Goal: Transaction & Acquisition: Purchase product/service

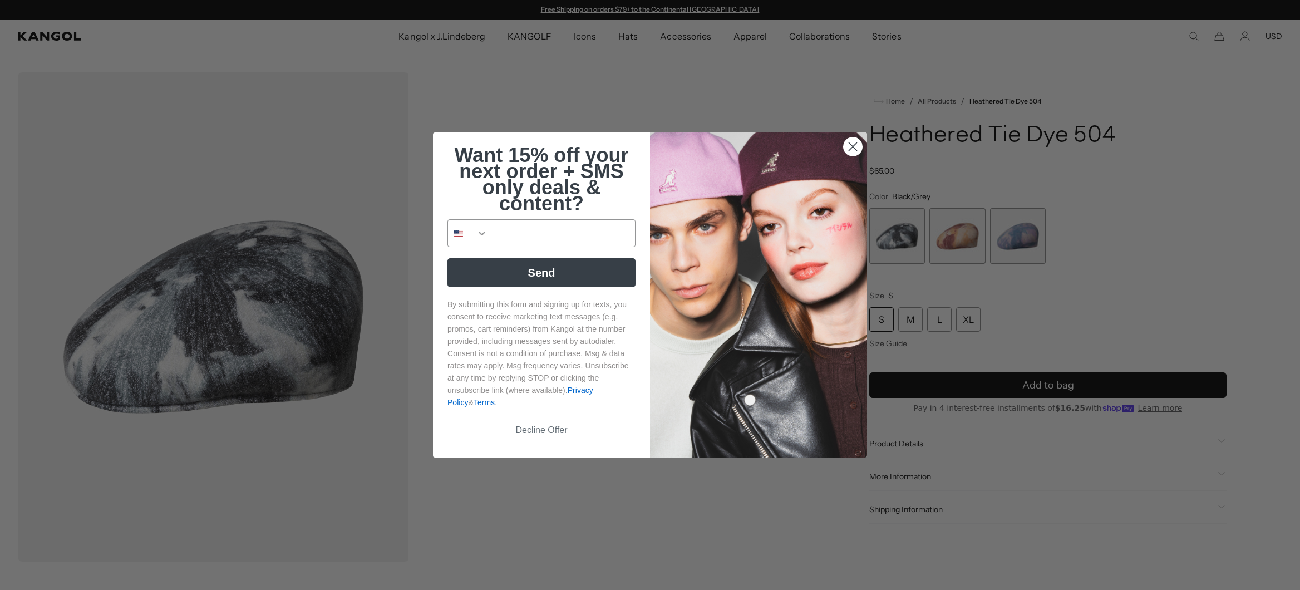
drag, startPoint x: 971, startPoint y: 237, endPoint x: 852, endPoint y: 160, distance: 141.7
click at [852, 160] on img "POPUP Form" at bounding box center [758, 294] width 217 height 325
click at [846, 147] on circle "Close dialog" at bounding box center [852, 146] width 18 height 18
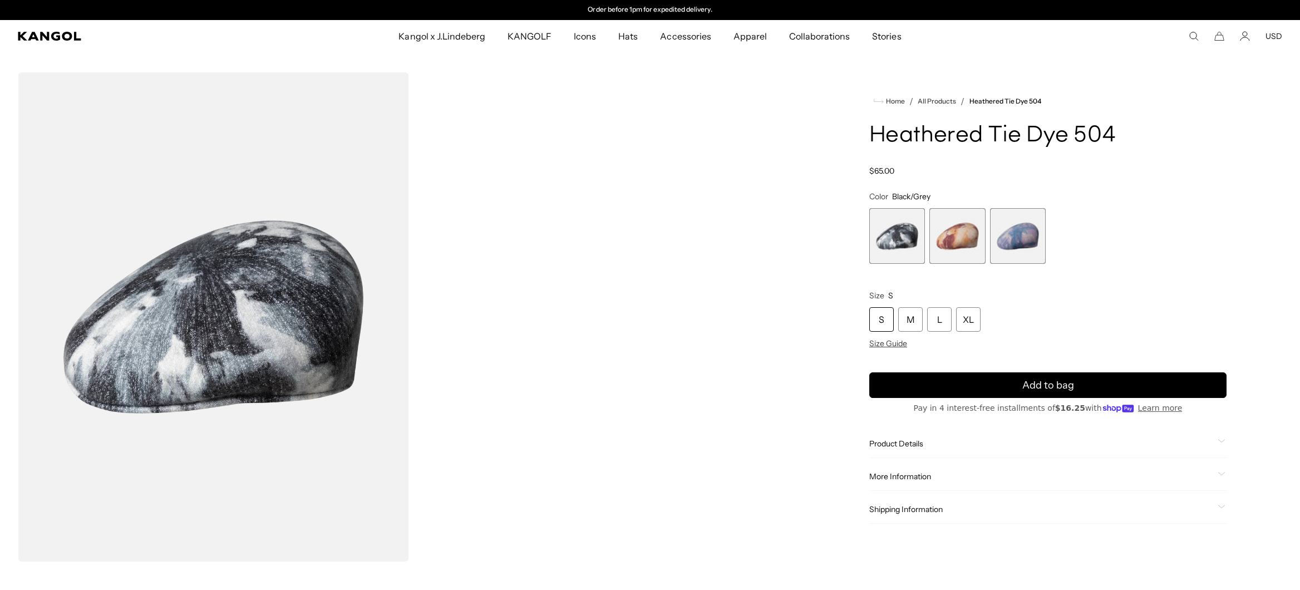
click at [964, 234] on span "2 of 3" at bounding box center [957, 236] width 56 height 56
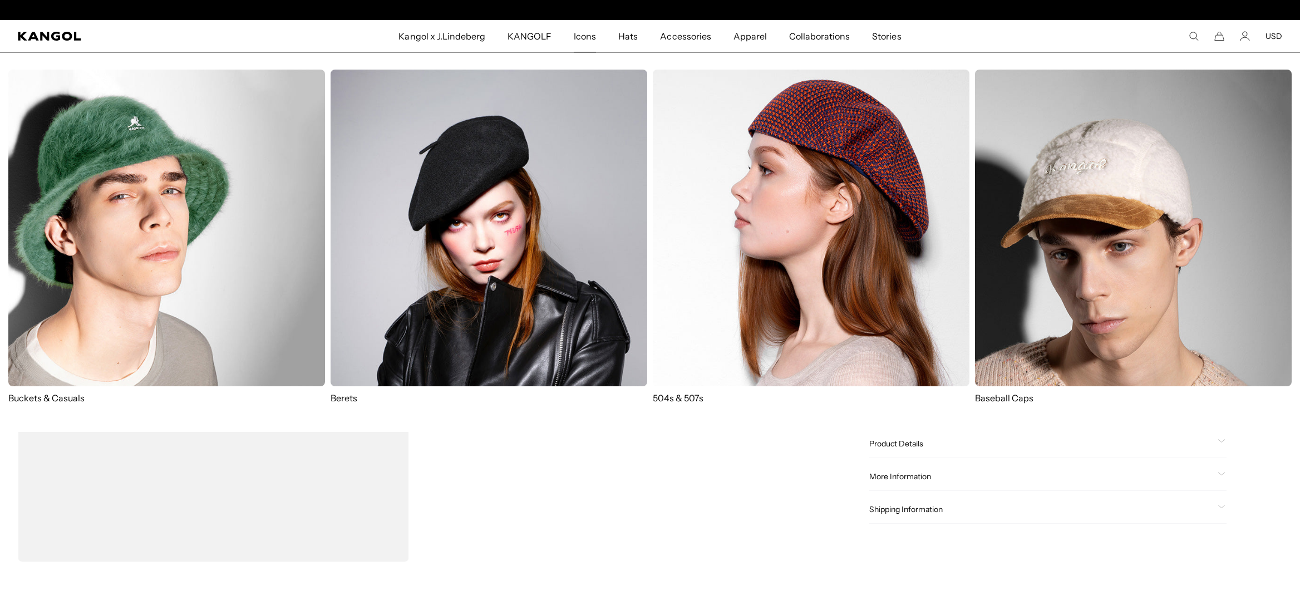
scroll to position [0, 229]
click at [546, 197] on img at bounding box center [488, 228] width 317 height 317
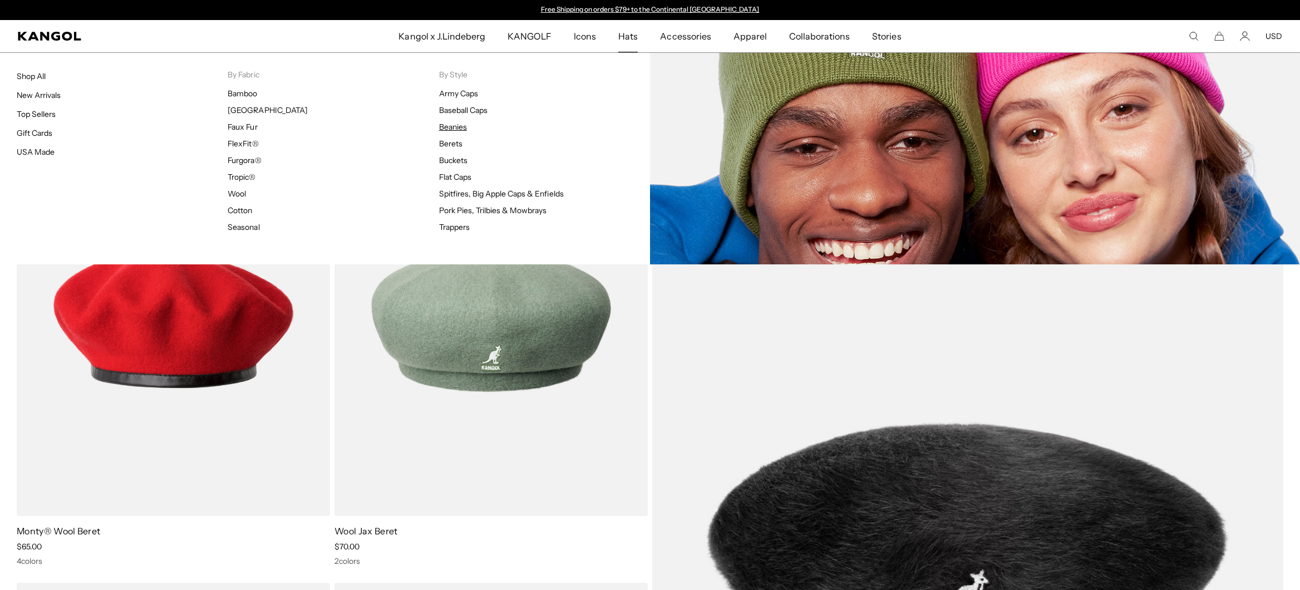
click at [459, 127] on link "Beanies" at bounding box center [453, 127] width 28 height 10
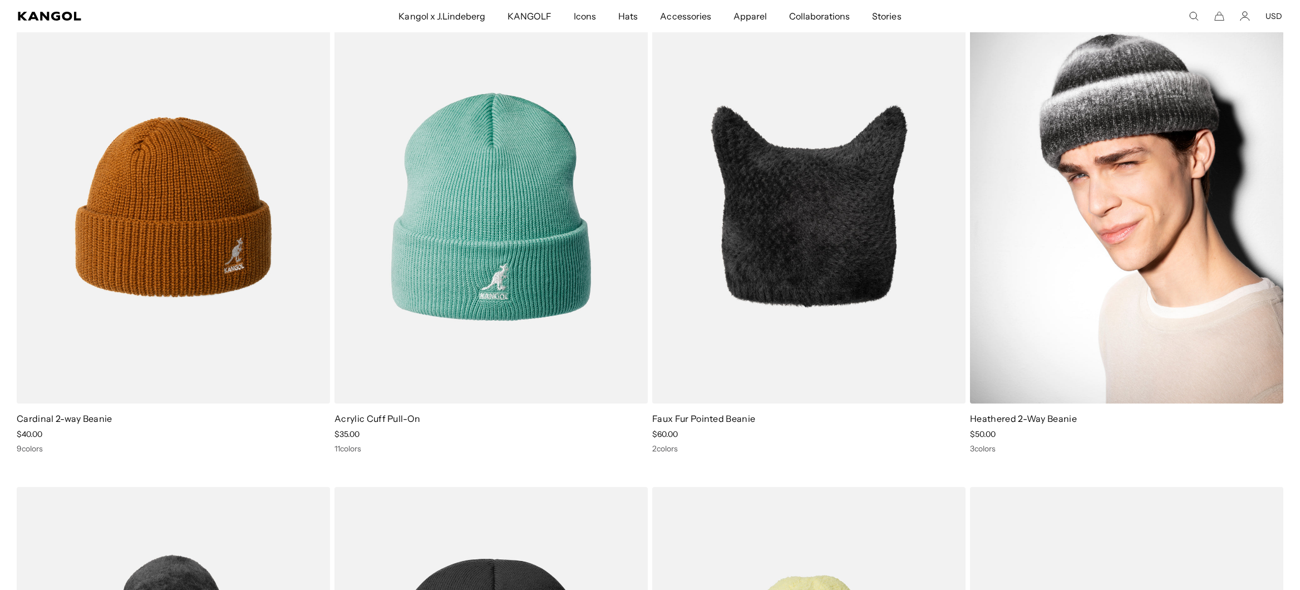
click at [1119, 256] on img at bounding box center [1126, 206] width 313 height 393
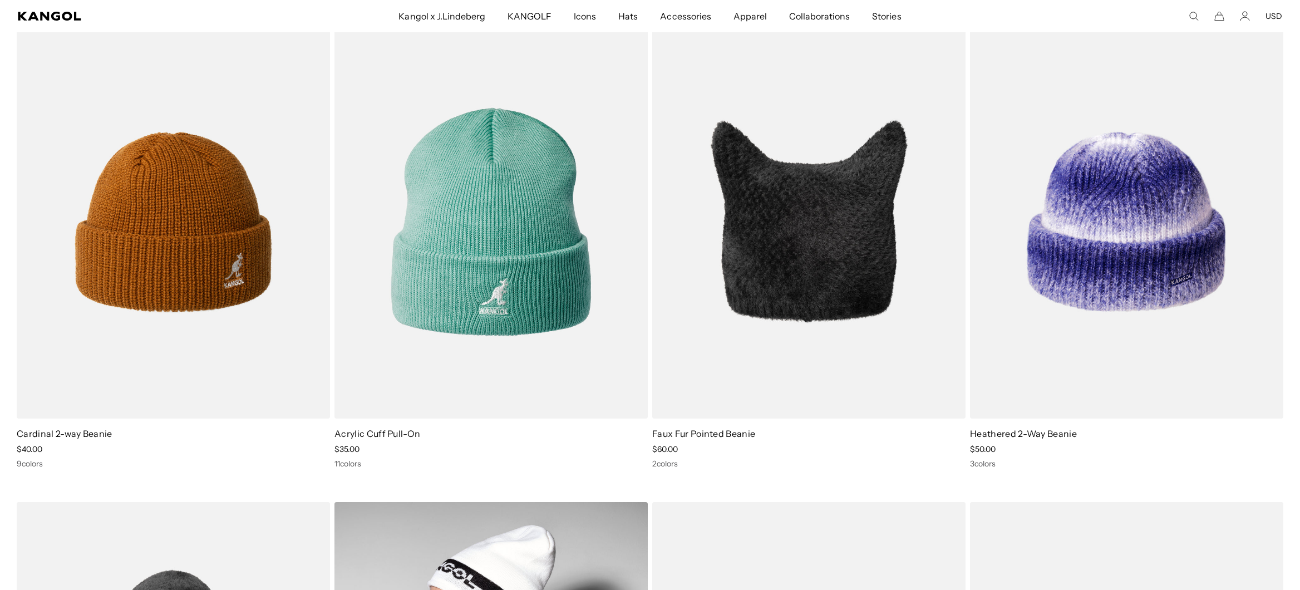
scroll to position [98, 0]
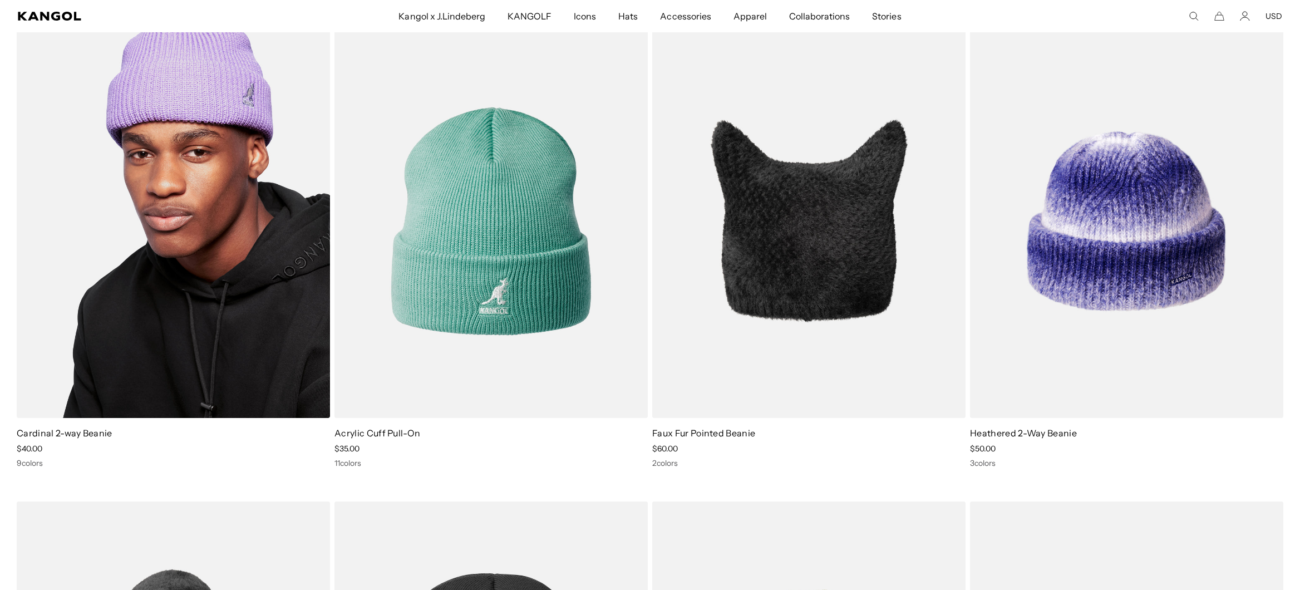
click at [230, 295] on img at bounding box center [173, 220] width 313 height 393
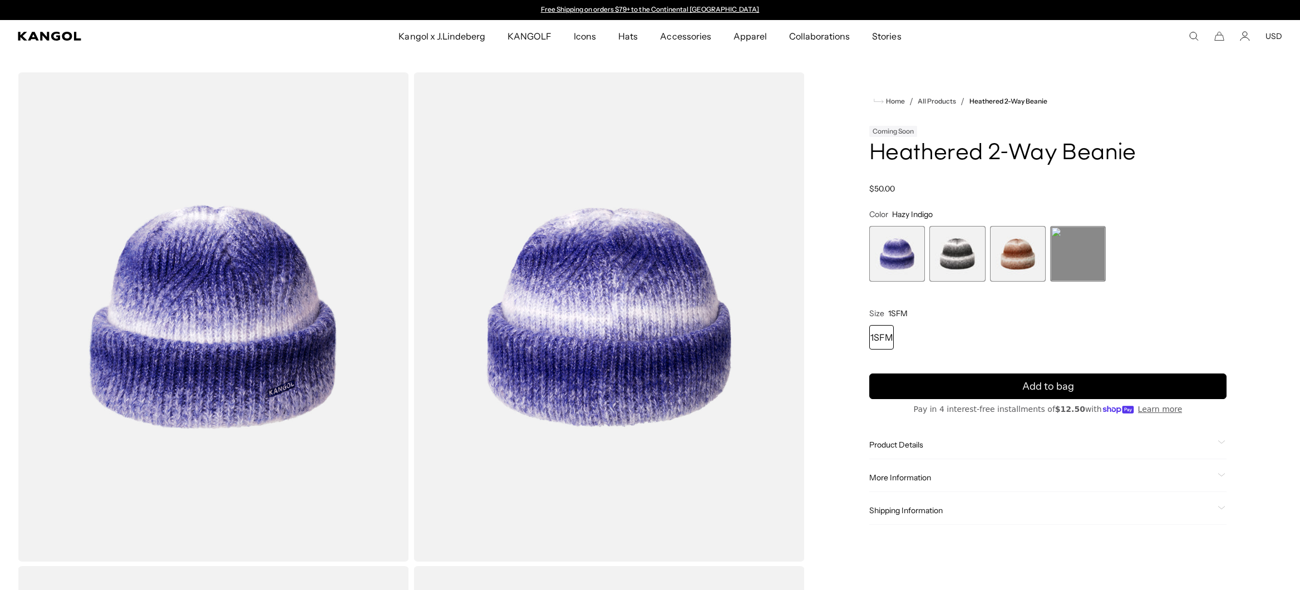
click at [958, 256] on span "2 of 4" at bounding box center [957, 254] width 56 height 56
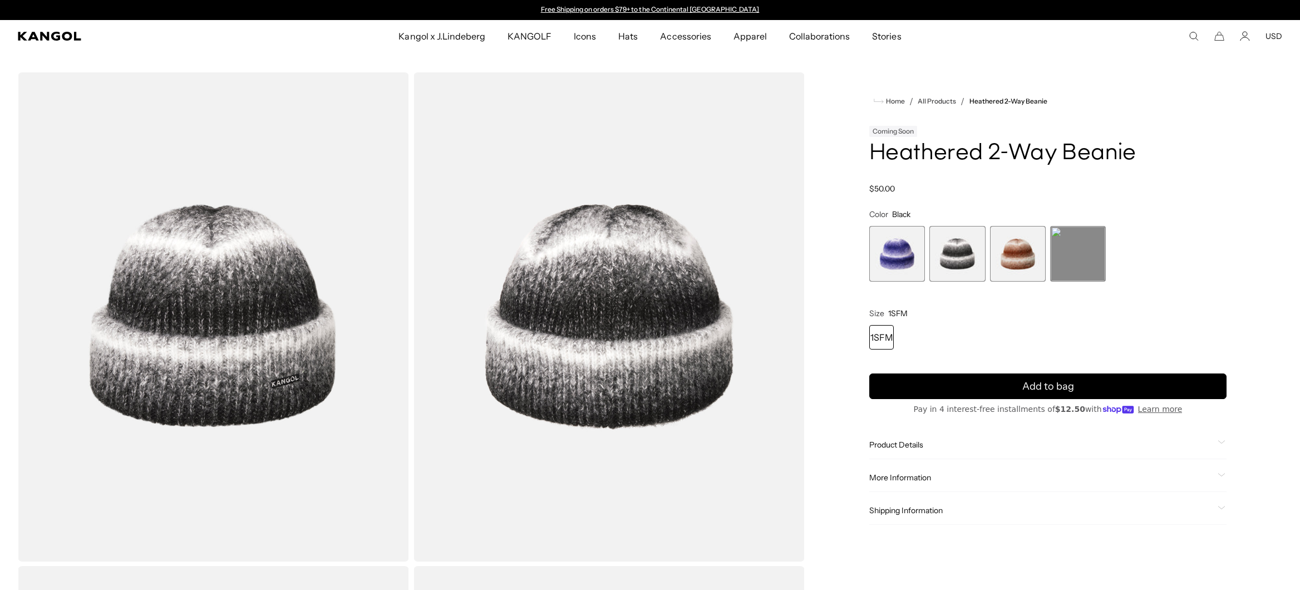
click at [892, 256] on span "1 of 4" at bounding box center [897, 254] width 56 height 56
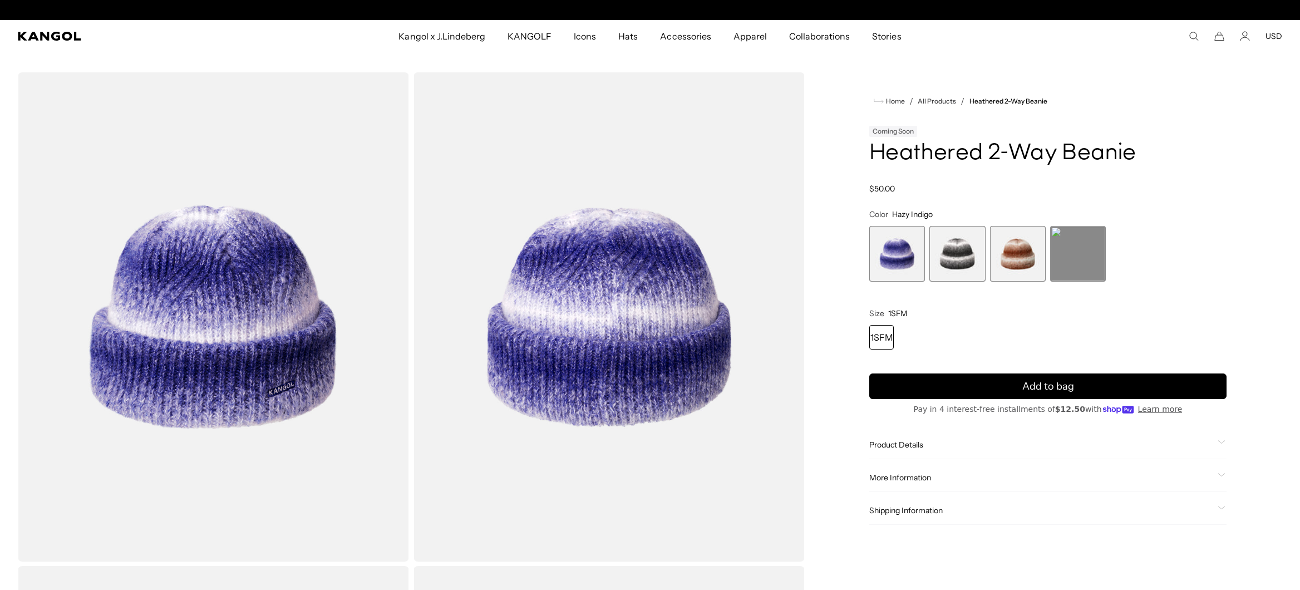
scroll to position [0, 229]
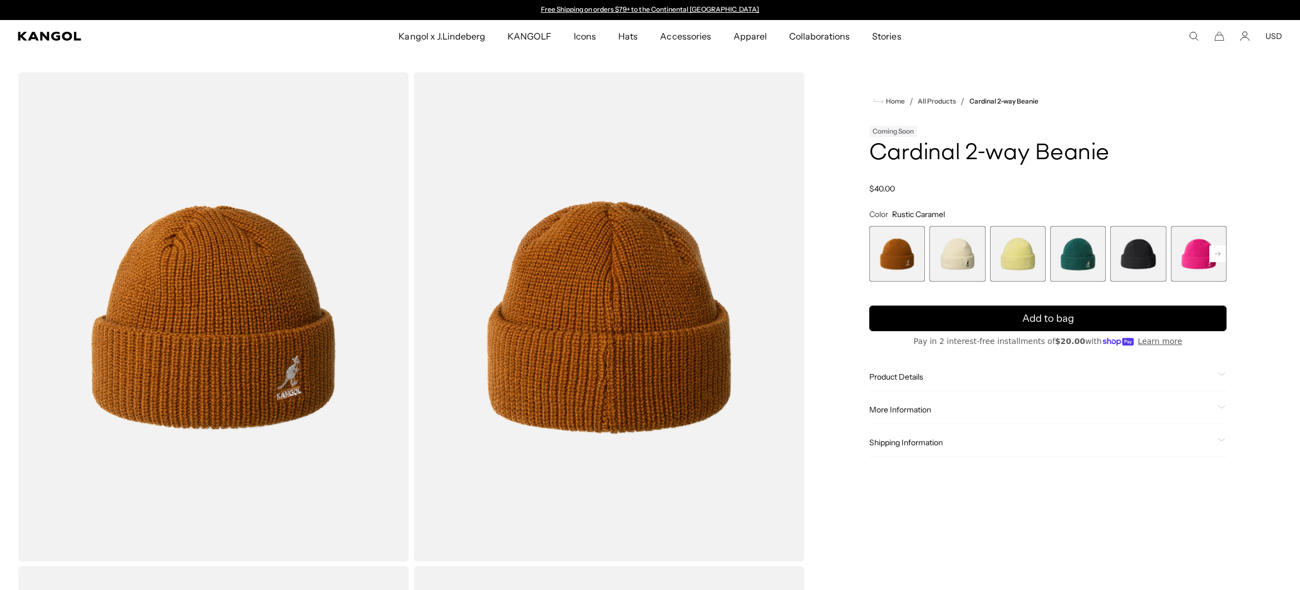
click at [1216, 253] on rect at bounding box center [1217, 253] width 17 height 17
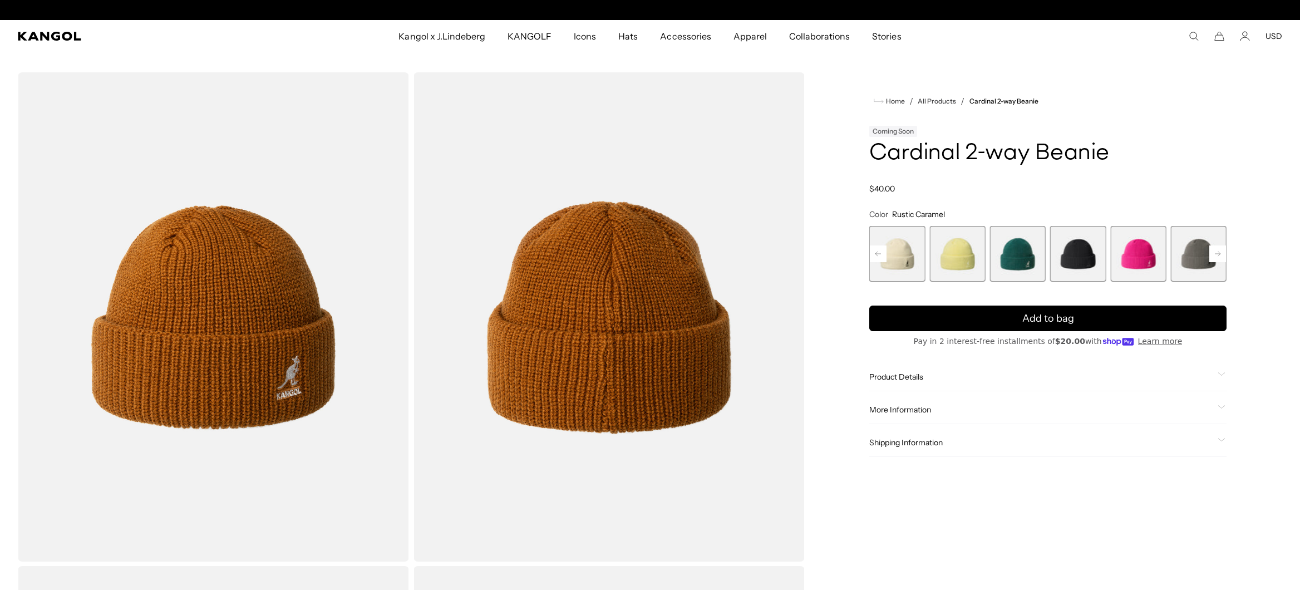
click at [1216, 253] on rect at bounding box center [1217, 253] width 17 height 17
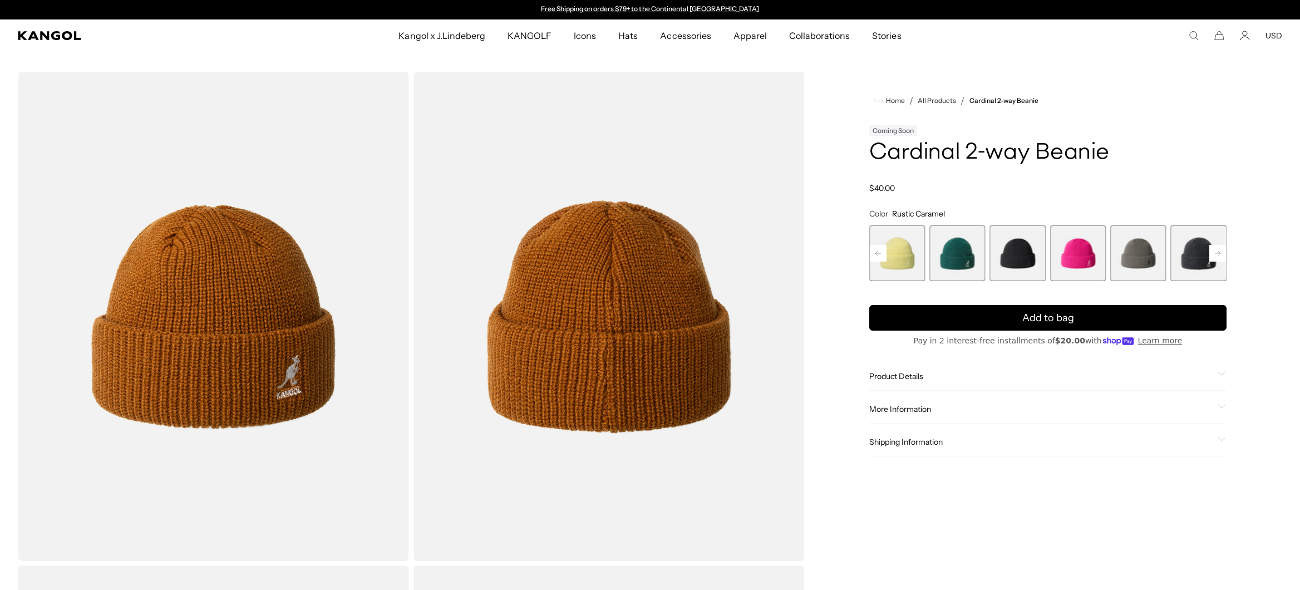
click at [881, 256] on rect at bounding box center [878, 253] width 17 height 17
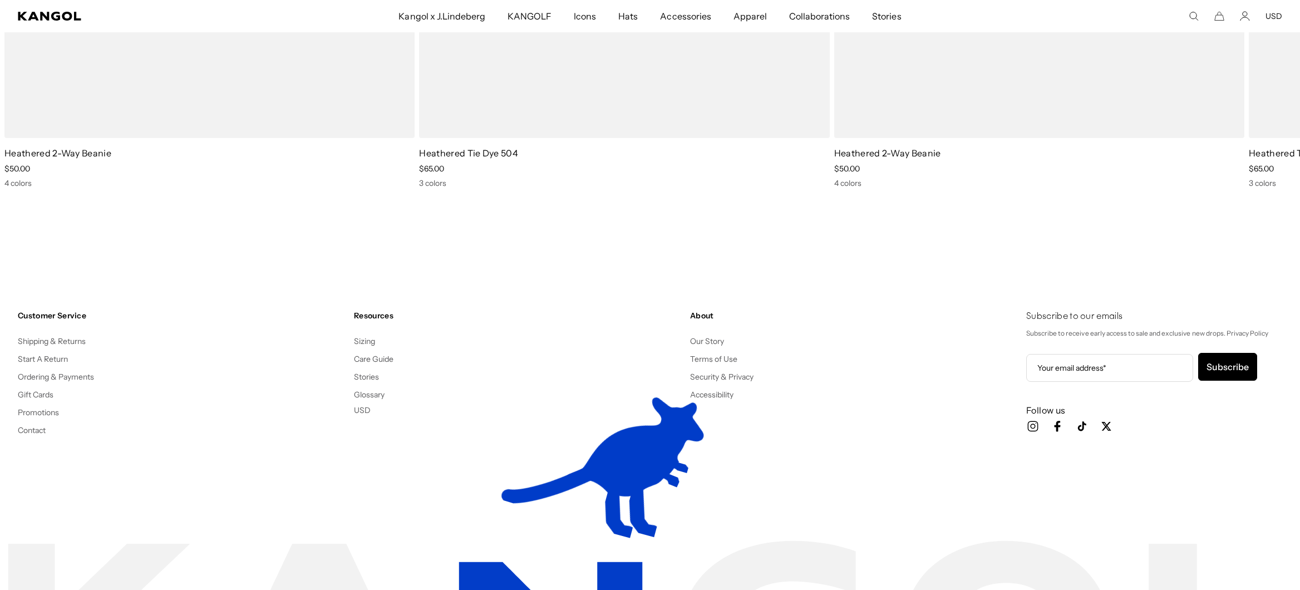
scroll to position [0, 229]
